Goal: Navigation & Orientation: Understand site structure

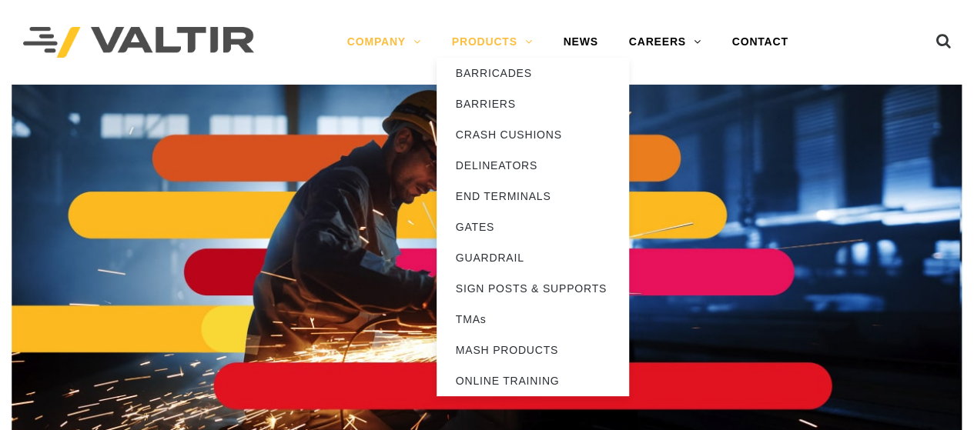
click at [476, 44] on link "PRODUCTS" at bounding box center [493, 42] width 112 height 31
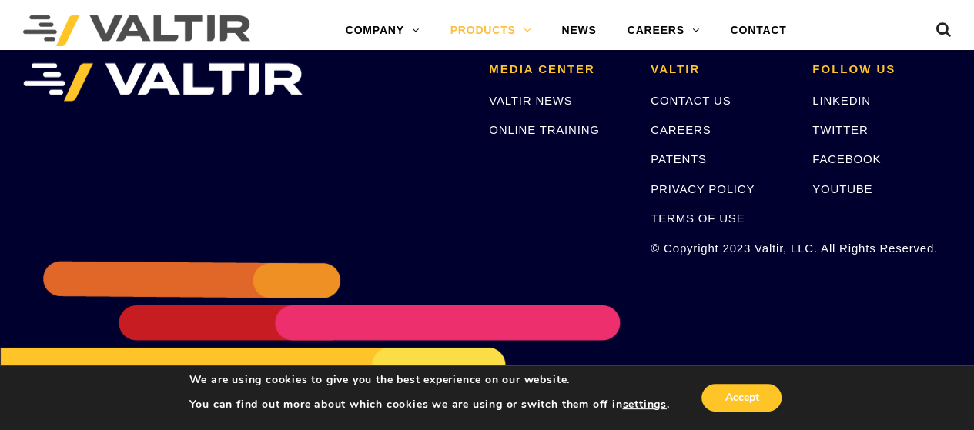
scroll to position [2319, 0]
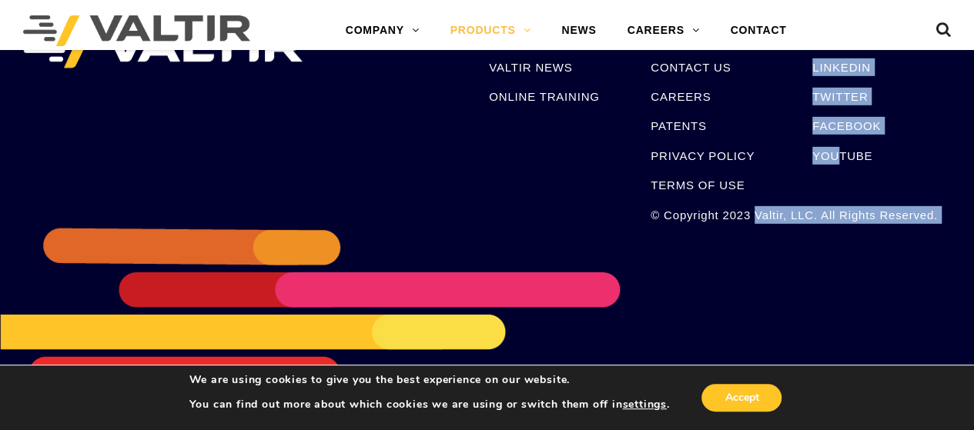
drag, startPoint x: 755, startPoint y: 212, endPoint x: 793, endPoint y: 246, distance: 51.8
click at [833, 30] on ul "MEDIA CENTER VALTIR NEWS ONLINE TRAINING VALTIR CONTACT US CAREERS PATENTS PRIV…" at bounding box center [487, 30] width 951 height 0
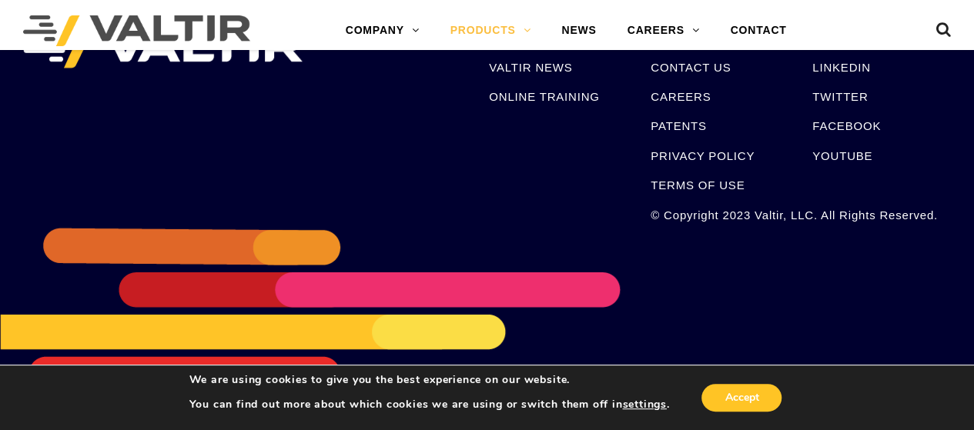
click at [792, 246] on div "MEDIA CENTER VALTIR NEWS ONLINE TRAINING VALTIR CONTACT US CAREERS PATENTS PRIV…" at bounding box center [487, 199] width 974 height 462
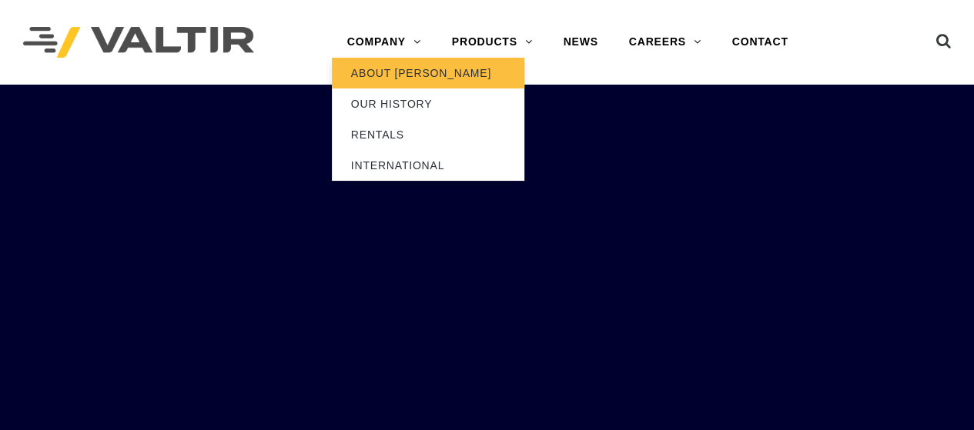
click at [416, 74] on link "ABOUT [PERSON_NAME]" at bounding box center [428, 73] width 193 height 31
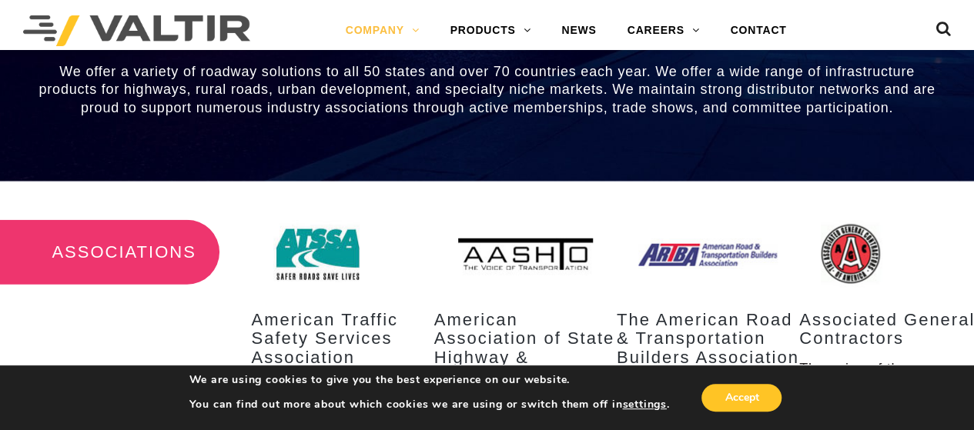
scroll to position [2079, 0]
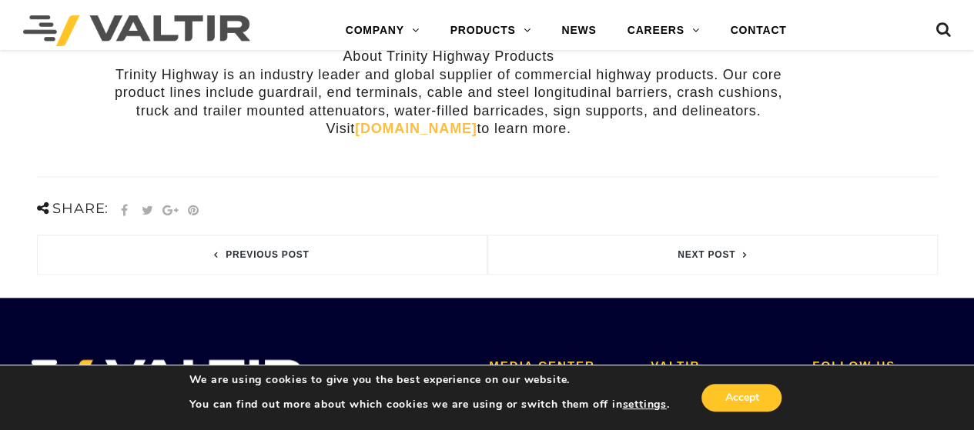
scroll to position [521, 0]
